Goal: Task Accomplishment & Management: Manage account settings

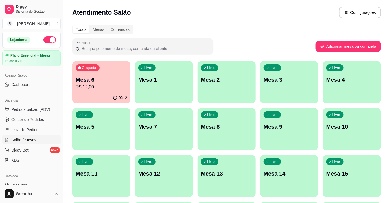
scroll to position [19, 0]
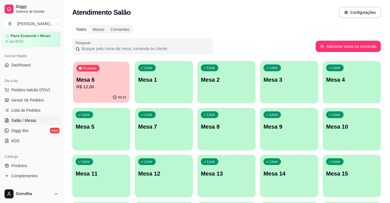
click at [109, 89] on p "R$ 12,00" at bounding box center [101, 87] width 50 height 6
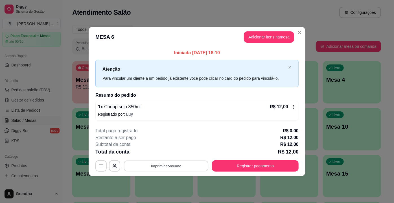
click at [170, 169] on button "Imprimir consumo" at bounding box center [166, 165] width 85 height 11
click at [159, 152] on button "IMPRESSORA" at bounding box center [167, 152] width 39 height 9
drag, startPoint x: 298, startPoint y: 96, endPoint x: 333, endPoint y: 99, distance: 35.4
click at [333, 99] on div "**********" at bounding box center [197, 101] width 394 height 203
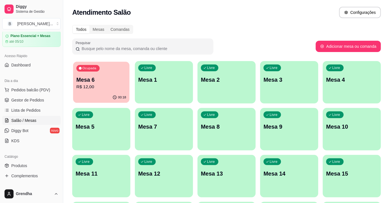
click at [109, 73] on div "Ocupada Mesa 6 R$ 12,00" at bounding box center [101, 76] width 56 height 30
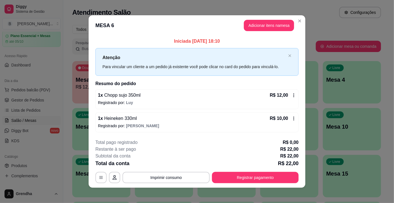
click at [177, 128] on div "1 x Heineken 330ml R$ 10,00 Registrado por: [PERSON_NAME]" at bounding box center [196, 122] width 203 height 20
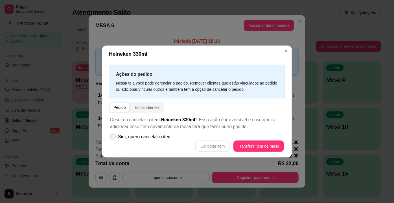
click at [112, 136] on icon at bounding box center [113, 136] width 5 height 3
click at [112, 138] on input "Sim, quero cancelar o item." at bounding box center [112, 140] width 4 height 4
checkbox input "true"
click at [227, 145] on button "Cancelar item" at bounding box center [213, 145] width 34 height 11
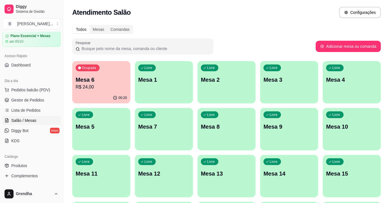
click at [351, 76] on p "Mesa 4" at bounding box center [351, 80] width 51 height 8
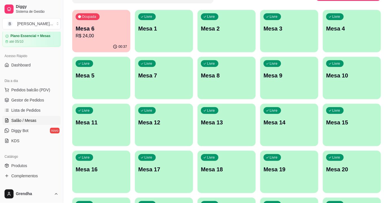
scroll to position [50, 0]
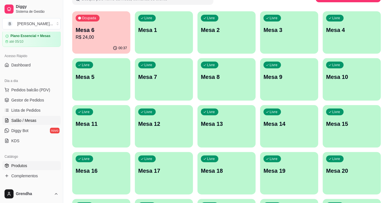
click at [20, 161] on link "Produtos" at bounding box center [31, 165] width 58 height 9
